Goal: Check status: Check status

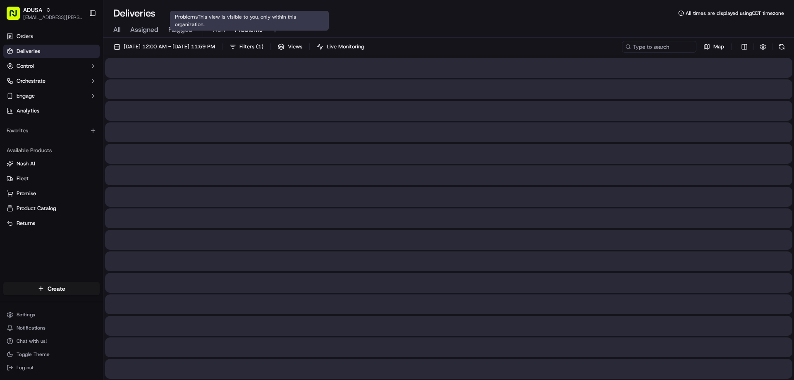
click at [247, 30] on span "Problems" at bounding box center [249, 30] width 28 height 10
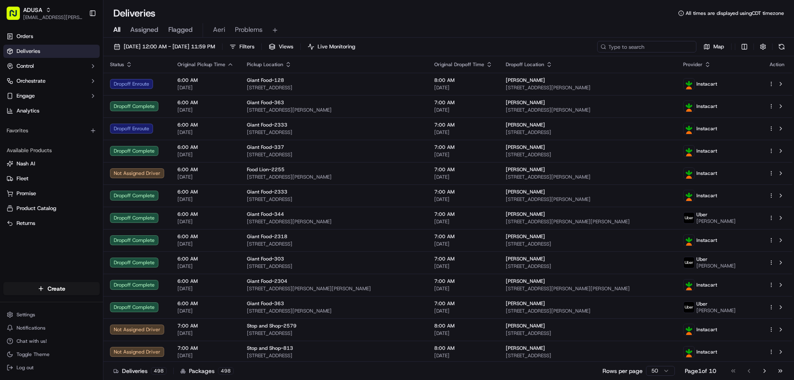
click at [662, 42] on input at bounding box center [646, 47] width 99 height 12
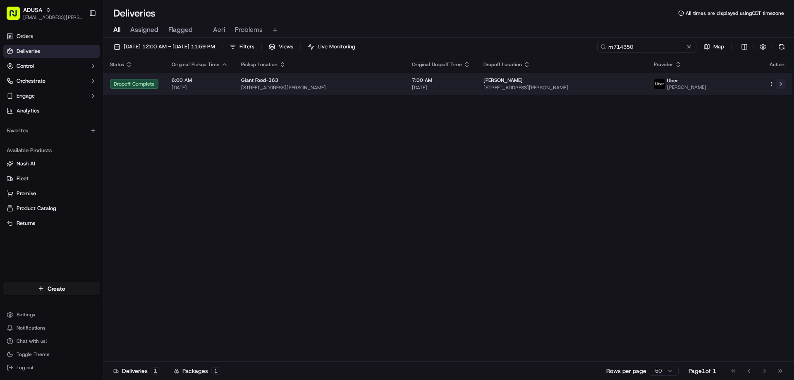
type input "m714350"
click at [779, 81] on button at bounding box center [781, 84] width 10 height 10
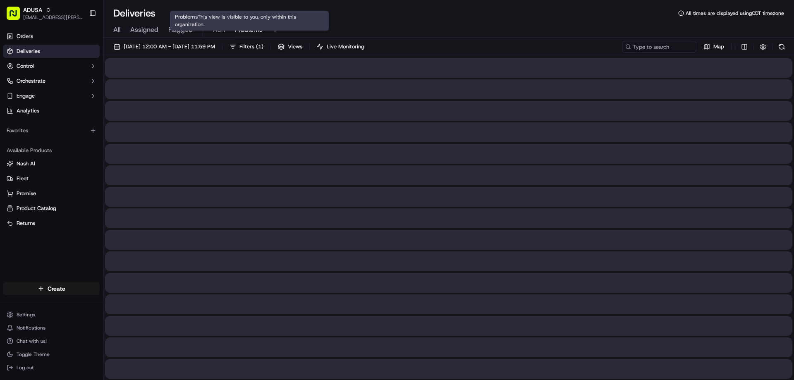
click at [239, 31] on span "Problems" at bounding box center [249, 30] width 28 height 10
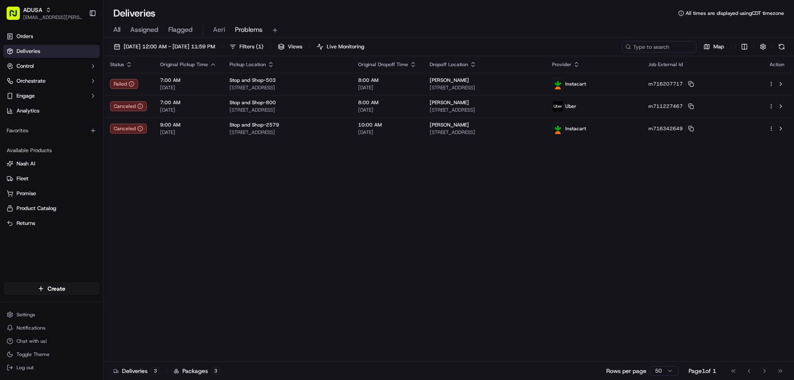
click at [258, 26] on span "Problems" at bounding box center [249, 30] width 28 height 10
click at [660, 45] on input at bounding box center [646, 47] width 99 height 12
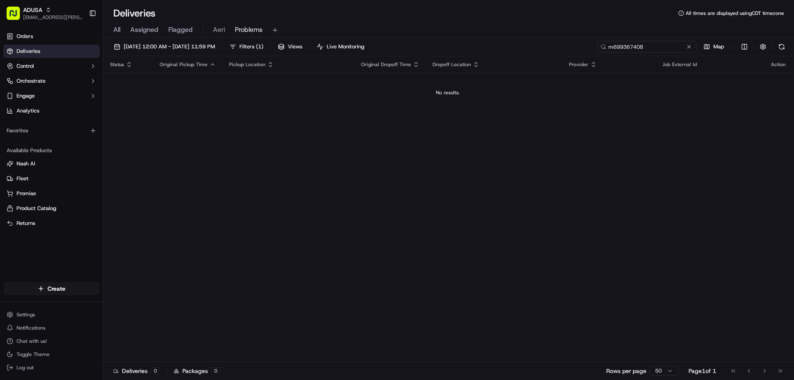
drag, startPoint x: 645, startPoint y: 42, endPoint x: 610, endPoint y: 43, distance: 35.6
click at [610, 43] on input "m699367408" at bounding box center [646, 47] width 99 height 12
type input "m699367408"
click at [215, 47] on span "[DATE] 12:00 AM - [DATE] 11:59 PM" at bounding box center [169, 46] width 91 height 7
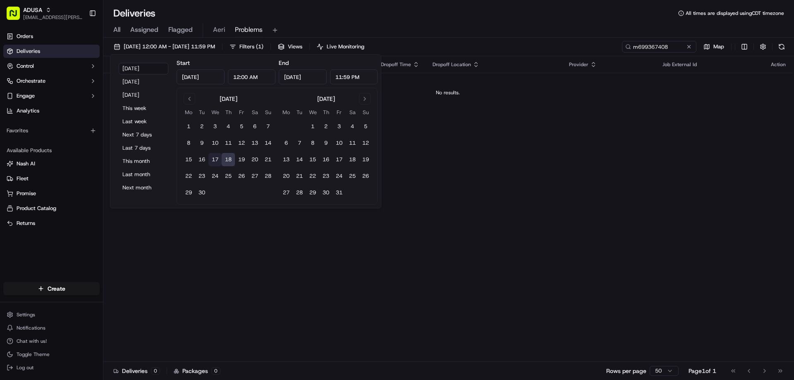
click at [221, 156] on button "17" at bounding box center [215, 159] width 13 height 13
type input "Sep 17, 2025"
click at [580, 29] on div "All Assigned Flagged Aeri Problems" at bounding box center [448, 30] width 691 height 14
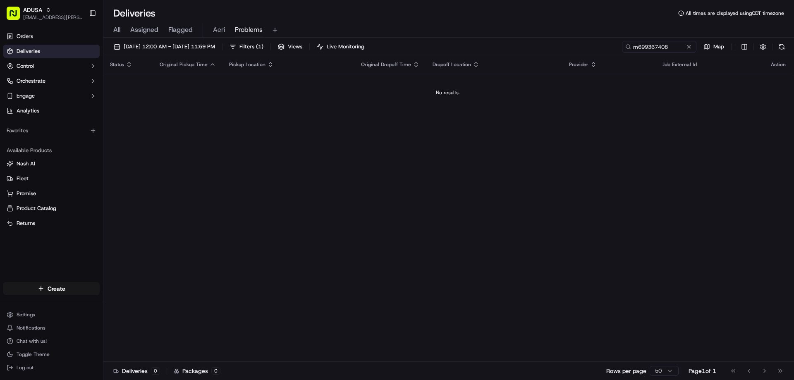
click at [680, 53] on div "09/17/2025 12:00 AM - 09/17/2025 11:59 PM Filters ( 1 ) Views Live Monitoring m…" at bounding box center [448, 48] width 691 height 15
click at [679, 48] on input "m699367408" at bounding box center [646, 47] width 99 height 12
click at [230, 162] on div "Status Original Pickup Time Pickup Location Original Dropoff Time Dropoff Locat…" at bounding box center [447, 209] width 689 height 306
click at [113, 30] on span "All" at bounding box center [116, 30] width 7 height 10
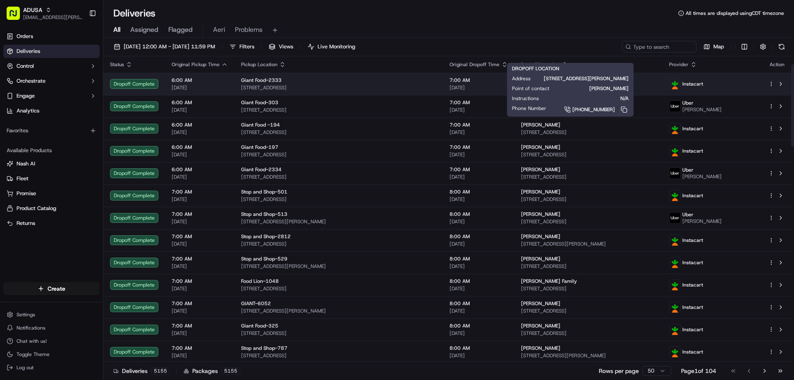
scroll to position [41, 0]
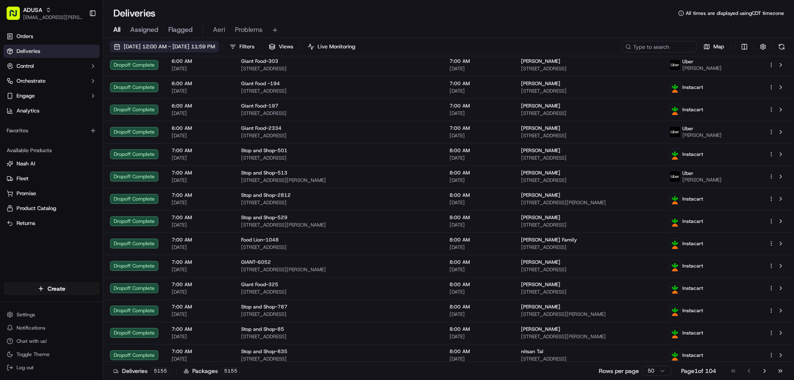
click at [215, 44] on span "09/17/2025 12:00 AM - 09/17/2025 11:59 PM" at bounding box center [169, 46] width 91 height 7
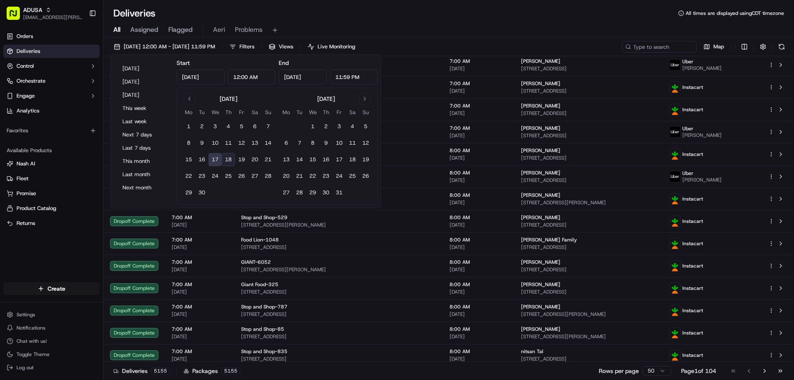
click at [230, 158] on button "18" at bounding box center [228, 159] width 13 height 13
type input "Sep 18, 2025"
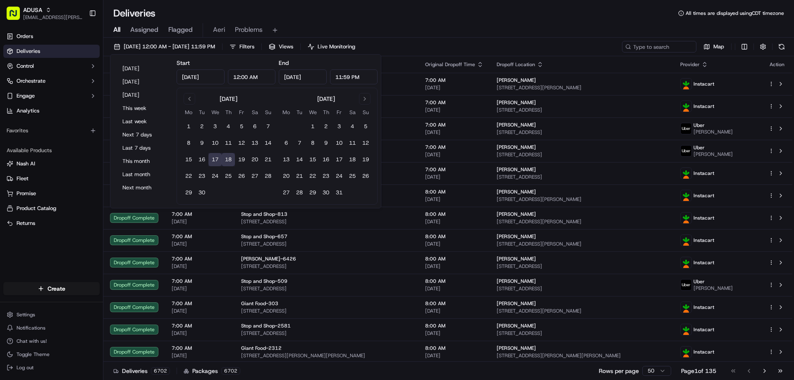
click at [299, 12] on div "Deliveries All times are displayed using CDT timezone" at bounding box center [448, 13] width 691 height 13
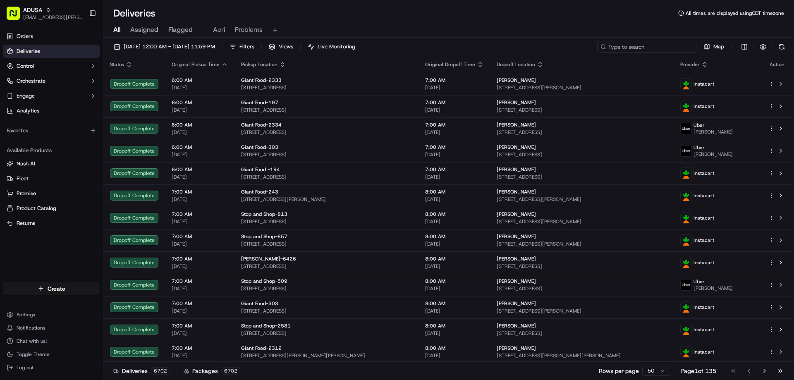
click at [662, 42] on input at bounding box center [646, 47] width 99 height 12
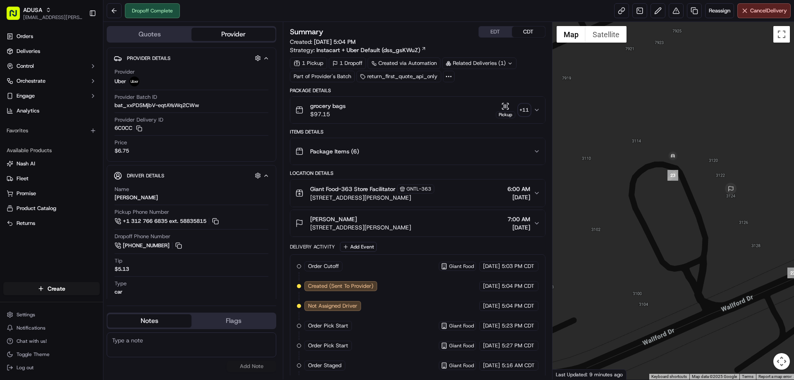
drag, startPoint x: 715, startPoint y: 225, endPoint x: 707, endPoint y: 205, distance: 20.7
click at [707, 205] on div at bounding box center [674, 201] width 242 height 358
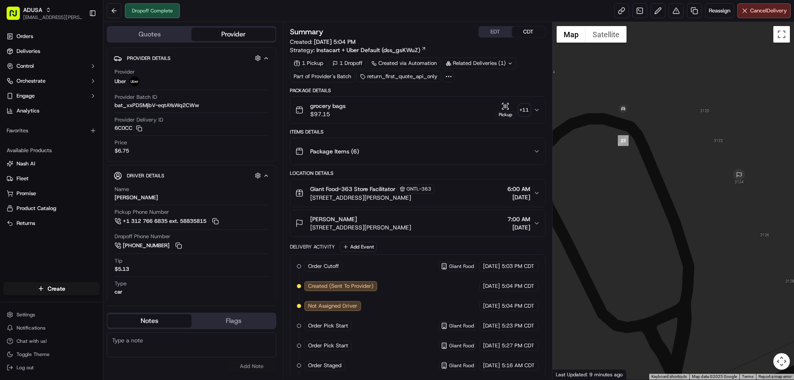
click at [523, 217] on span "7:00 AM" at bounding box center [519, 219] width 23 height 8
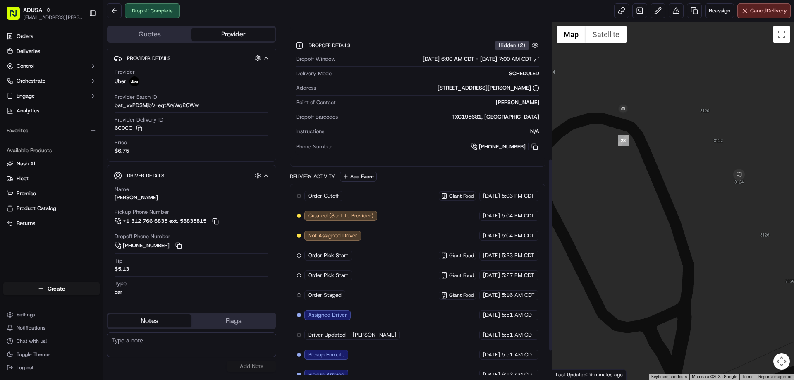
scroll to position [305, 0]
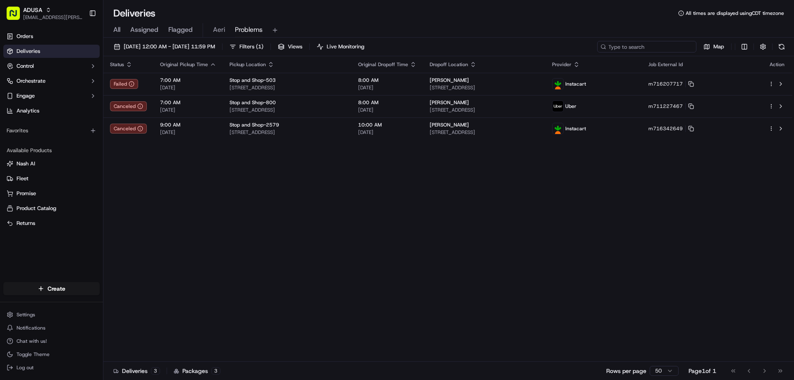
click at [645, 43] on input at bounding box center [646, 47] width 99 height 12
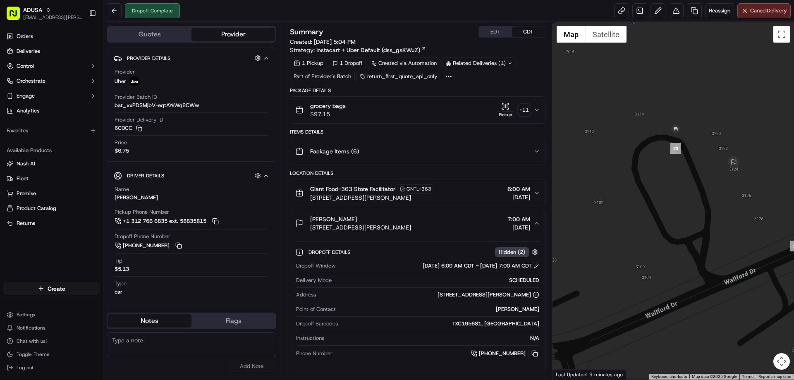
scroll to position [305, 0]
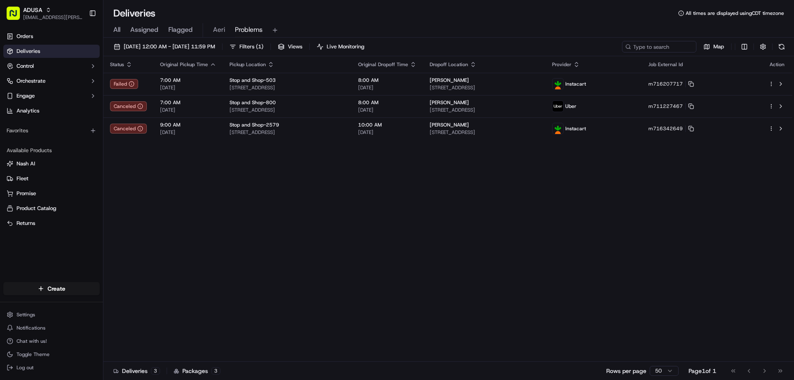
drag, startPoint x: 571, startPoint y: 190, endPoint x: 411, endPoint y: 177, distance: 160.2
click at [571, 190] on div "Status Original Pickup Time Pickup Location Original Dropoff Time Dropoff Locat…" at bounding box center [447, 209] width 689 height 306
click at [264, 48] on span "Filters ( 1 )" at bounding box center [252, 46] width 24 height 7
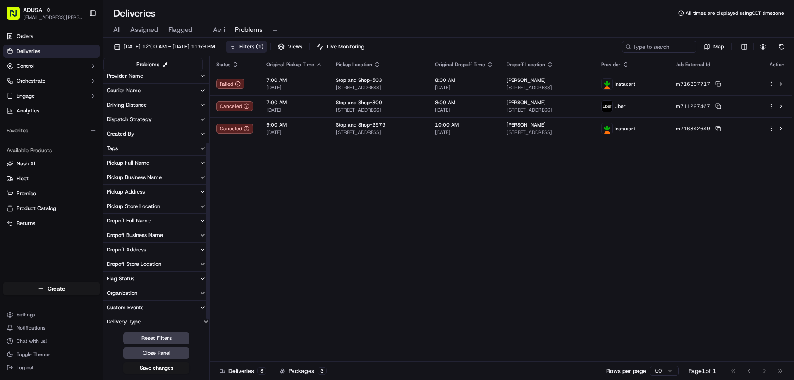
scroll to position [118, 0]
click at [163, 278] on button "Organization" at bounding box center [156, 279] width 106 height 14
click at [108, 296] on button "button" at bounding box center [110, 294] width 7 height 7
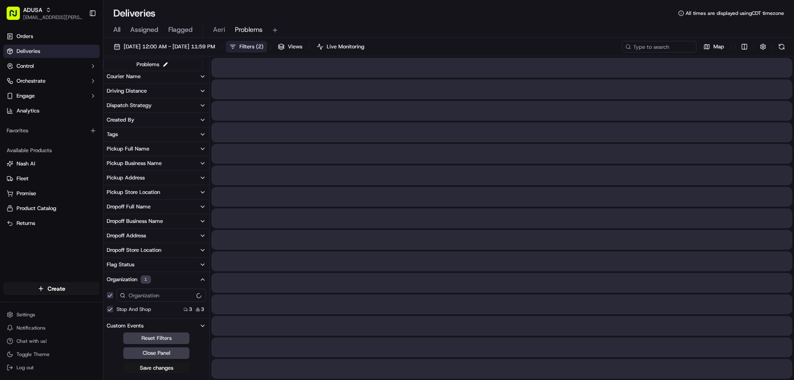
click at [108, 296] on button "button" at bounding box center [110, 295] width 7 height 7
